Goal: Book appointment/travel/reservation

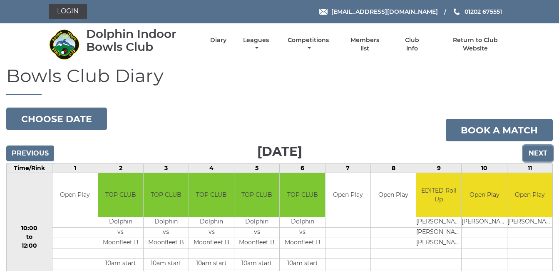
click at [542, 151] on input "Next" at bounding box center [538, 153] width 30 height 16
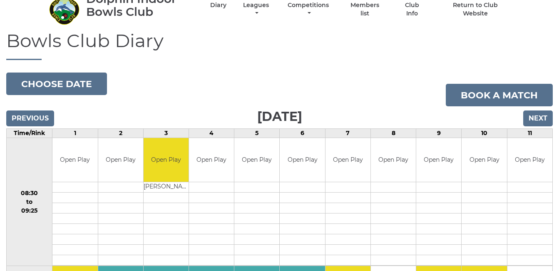
scroll to position [33, 0]
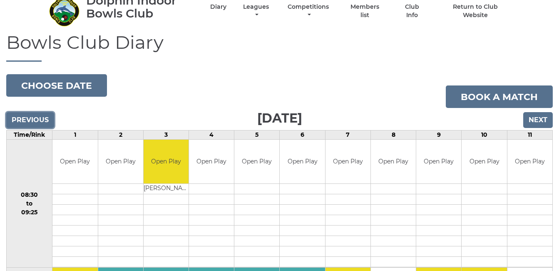
click at [35, 117] on input "Previous" at bounding box center [30, 120] width 48 height 16
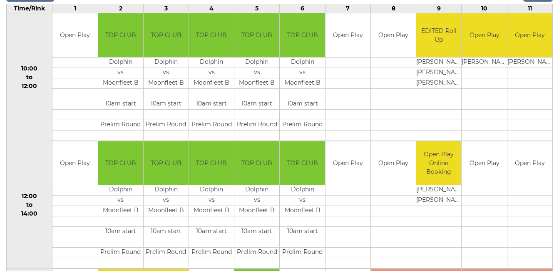
scroll to position [100, 0]
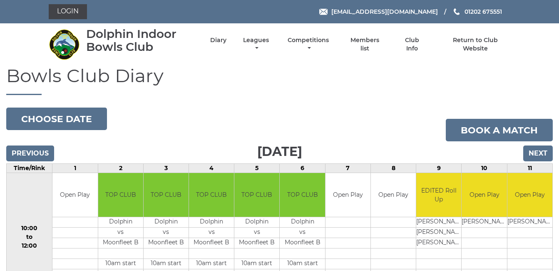
click at [540, 149] on input "Next" at bounding box center [538, 153] width 30 height 16
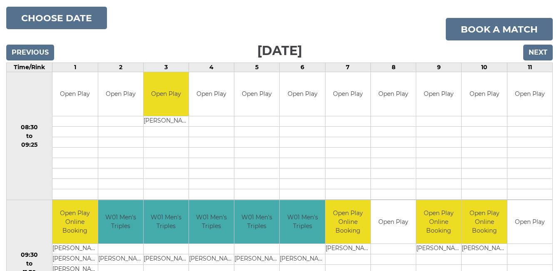
scroll to position [100, 0]
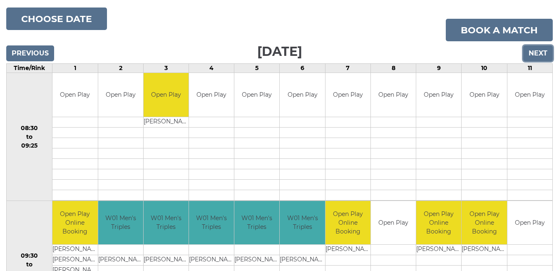
click at [539, 49] on input "Next" at bounding box center [538, 53] width 30 height 16
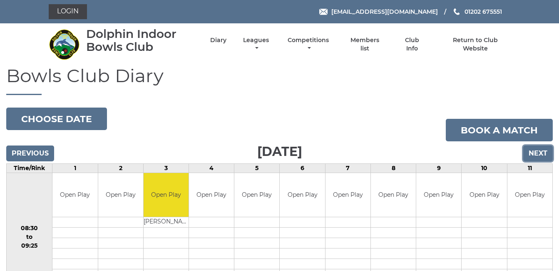
click at [541, 151] on input "Next" at bounding box center [538, 153] width 30 height 16
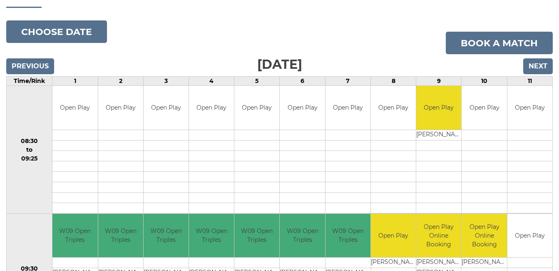
scroll to position [33, 0]
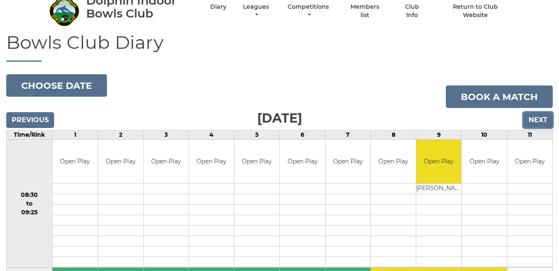
click at [538, 117] on input "Next" at bounding box center [538, 120] width 30 height 16
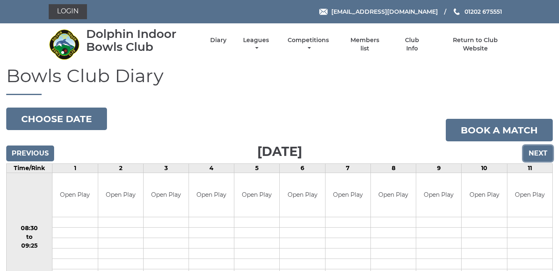
click at [539, 149] on input "Next" at bounding box center [538, 153] width 30 height 16
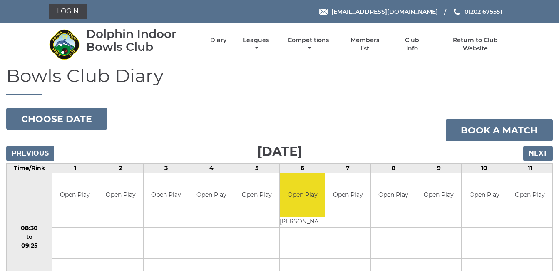
scroll to position [17, 0]
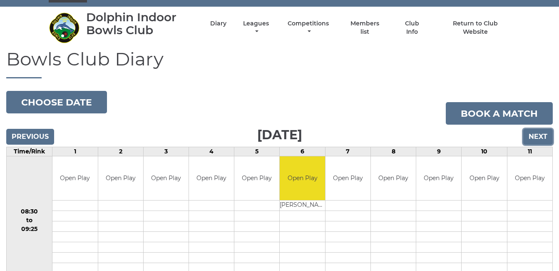
click at [536, 136] on input "Next" at bounding box center [538, 137] width 30 height 16
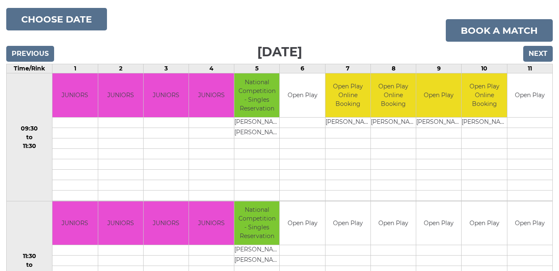
scroll to position [100, 0]
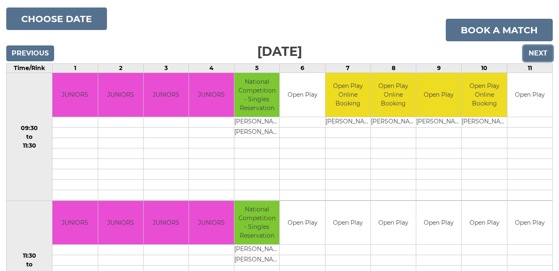
click at [539, 50] on input "Next" at bounding box center [538, 53] width 30 height 16
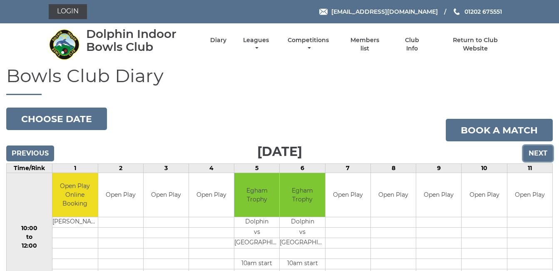
click at [539, 152] on input "Next" at bounding box center [538, 153] width 30 height 16
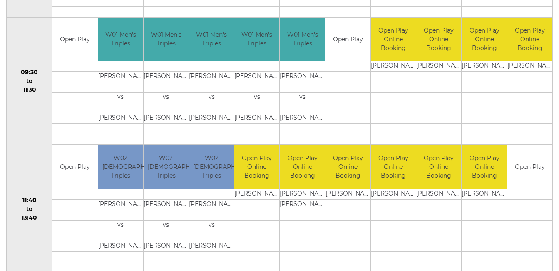
scroll to position [519, 0]
